Goal: Information Seeking & Learning: Find specific fact

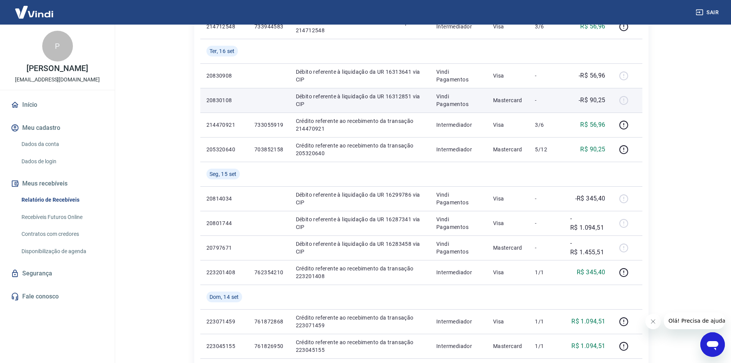
scroll to position [115, 0]
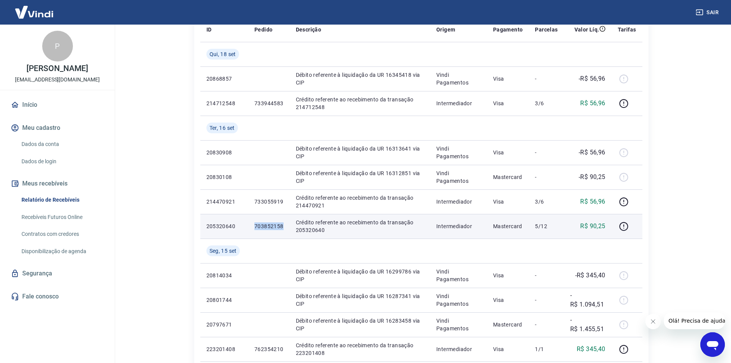
drag, startPoint x: 287, startPoint y: 227, endPoint x: 253, endPoint y: 229, distance: 34.2
click at [253, 229] on td "703852158" at bounding box center [268, 226] width 41 height 25
copy p "703852158"
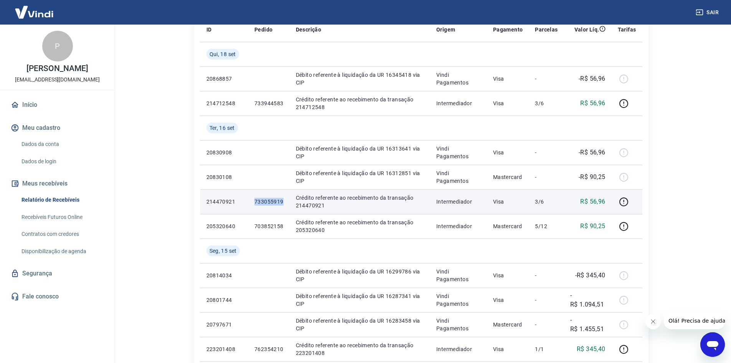
drag, startPoint x: 282, startPoint y: 202, endPoint x: 250, endPoint y: 200, distance: 32.7
click at [251, 199] on td "733055919" at bounding box center [268, 201] width 41 height 25
copy p "733055919"
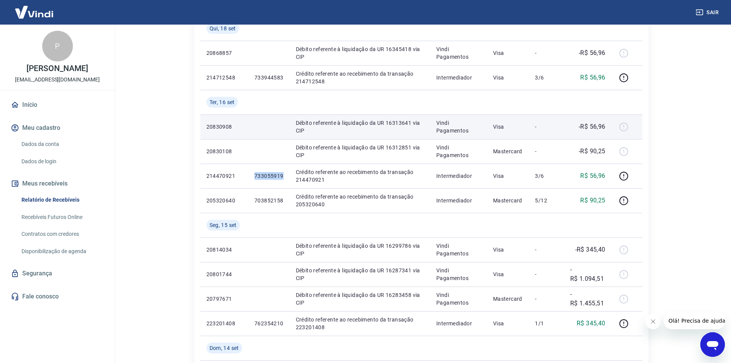
scroll to position [154, 0]
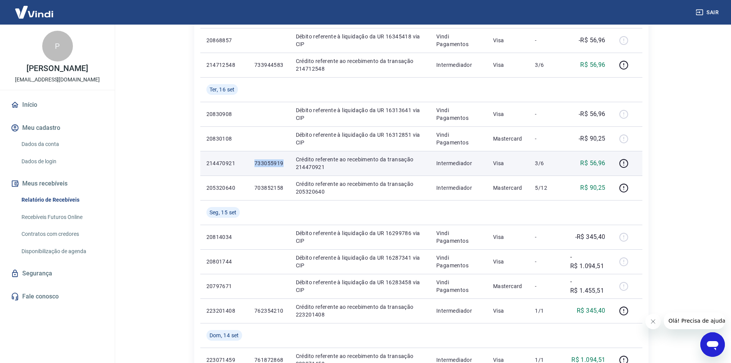
copy p "733055919"
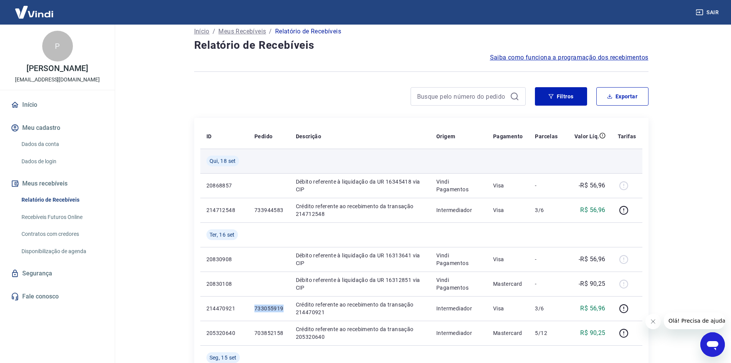
scroll to position [0, 0]
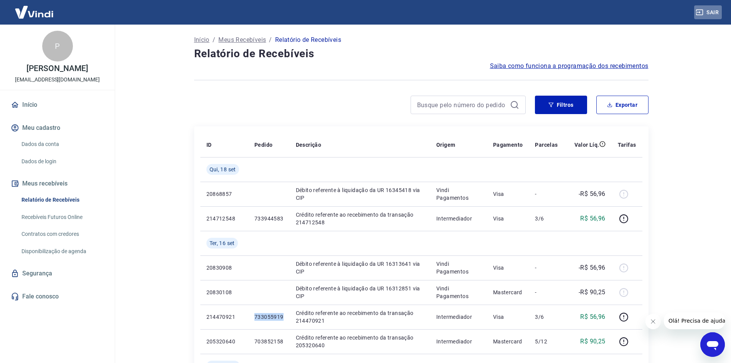
click at [712, 8] on button "Sair" at bounding box center [708, 12] width 28 height 14
